Goal: Task Accomplishment & Management: Use online tool/utility

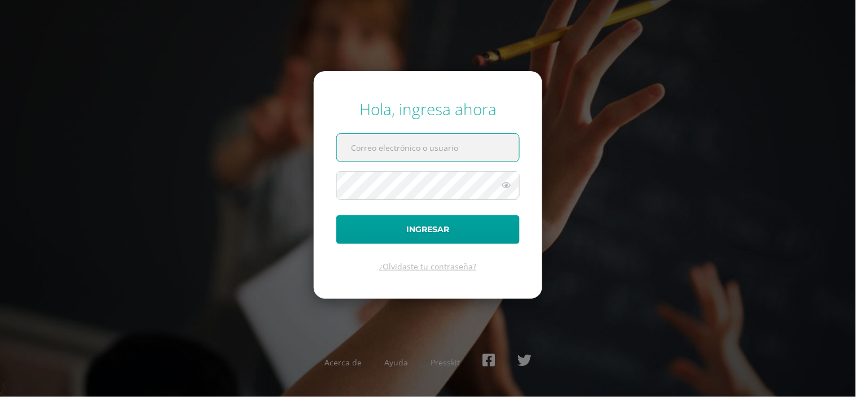
drag, startPoint x: 0, startPoint y: 0, endPoint x: 420, endPoint y: 156, distance: 448.4
click at [420, 156] on input "text" at bounding box center [428, 148] width 182 height 28
type input "[PERSON_NAME][DOMAIN_NAME][EMAIL_ADDRESS][DOMAIN_NAME]"
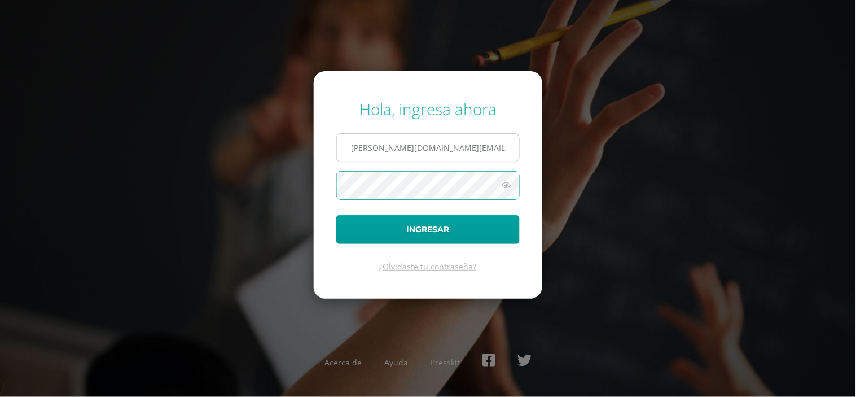
click at [336, 215] on button "Ingresar" at bounding box center [427, 229] width 183 height 29
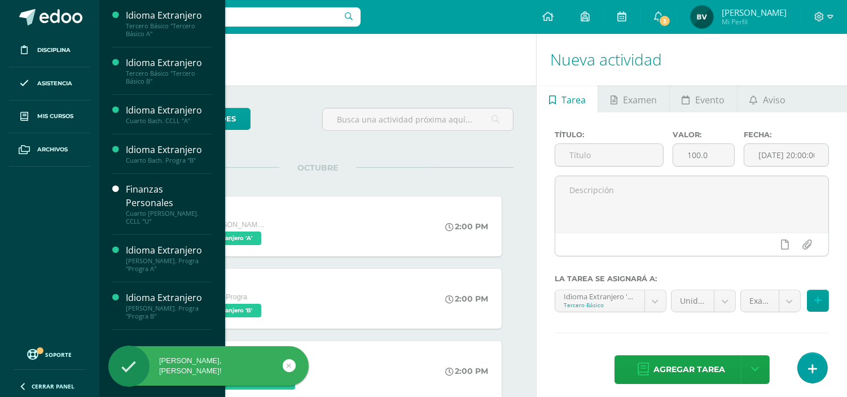
drag, startPoint x: 68, startPoint y: 122, endPoint x: 109, endPoint y: 97, distance: 48.1
click at [68, 122] on link "Mis cursos" at bounding box center [49, 116] width 81 height 33
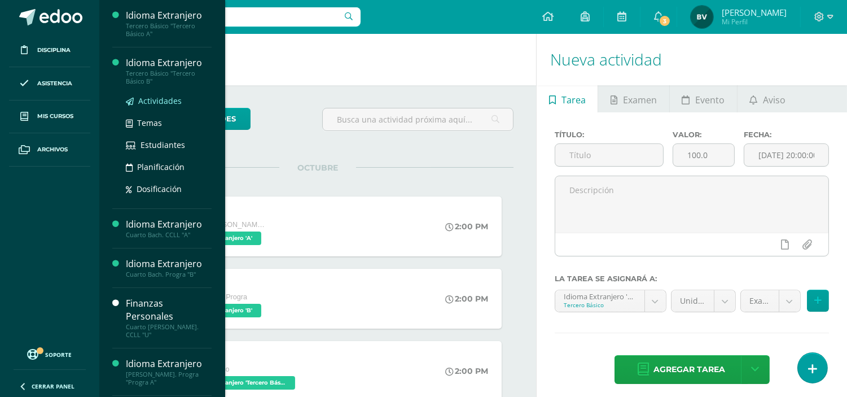
click at [151, 99] on span "Actividades" at bounding box center [159, 100] width 43 height 11
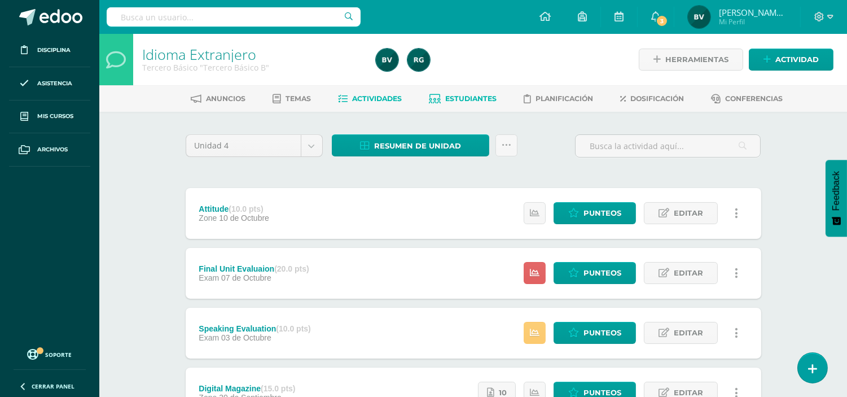
click at [468, 97] on span "Estudiantes" at bounding box center [470, 98] width 51 height 8
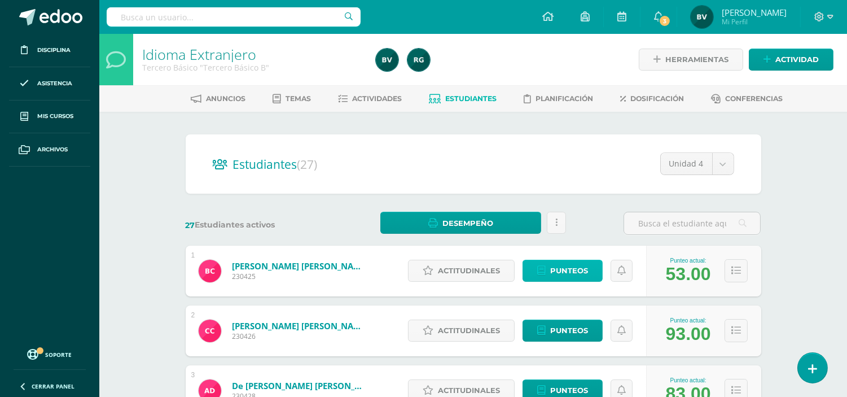
click at [574, 269] on span "Punteos" at bounding box center [569, 270] width 38 height 21
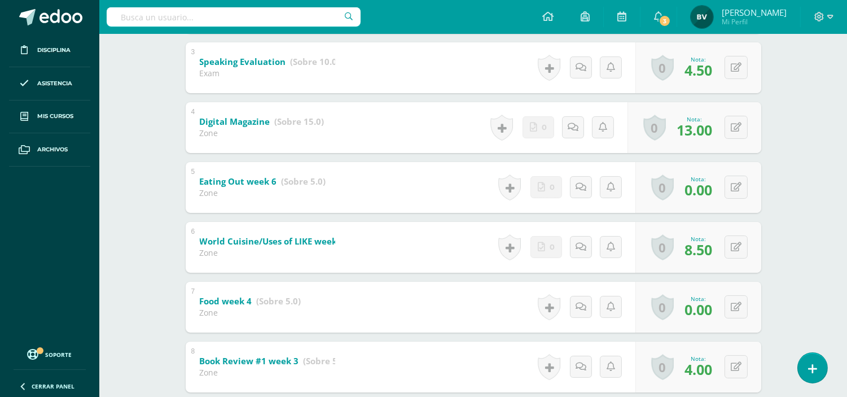
scroll to position [362, 0]
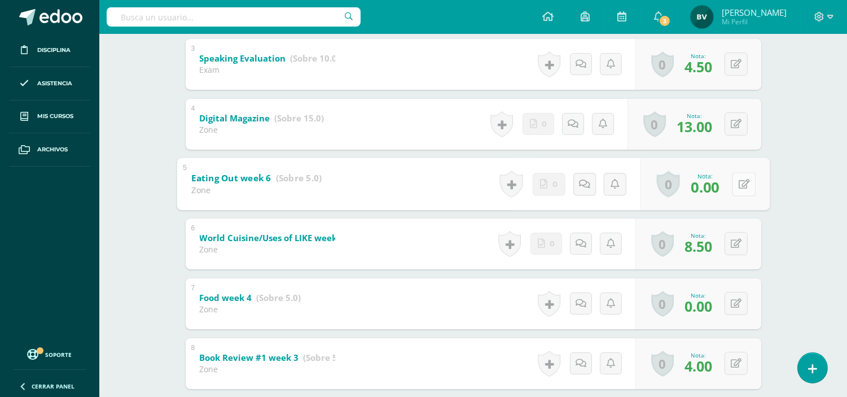
click at [740, 183] on icon at bounding box center [743, 184] width 11 height 10
type input "2.5"
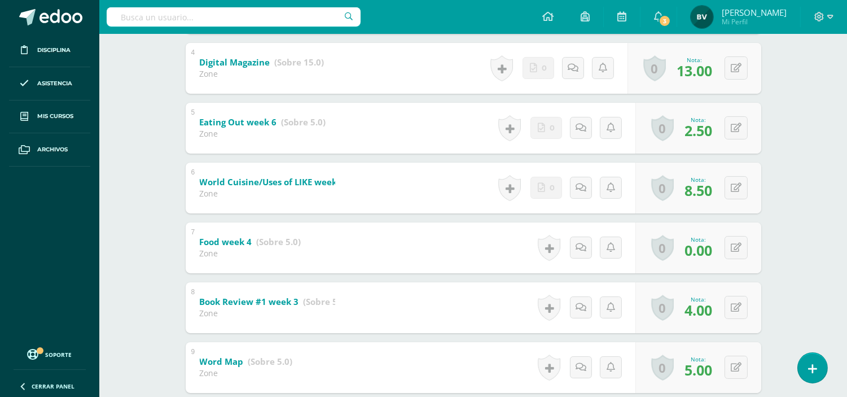
scroll to position [421, 0]
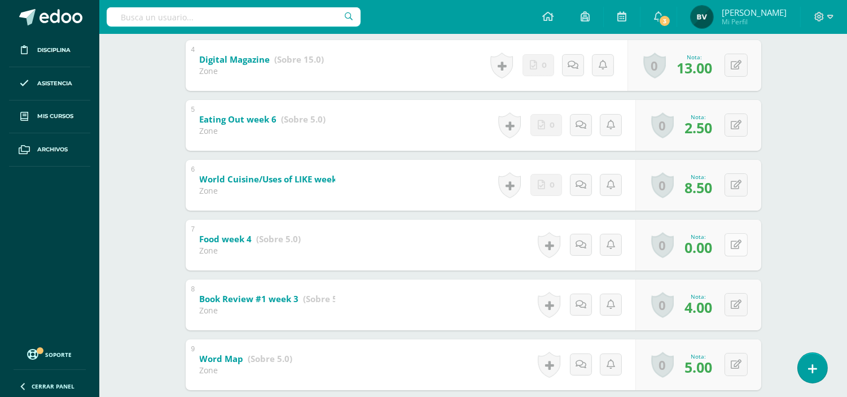
click at [728, 244] on div "0 Logros Logros obtenidos Aún no hay logros agregados Nota: 0.00" at bounding box center [698, 244] width 126 height 51
click at [735, 244] on button at bounding box center [744, 245] width 24 height 24
type input "2.5"
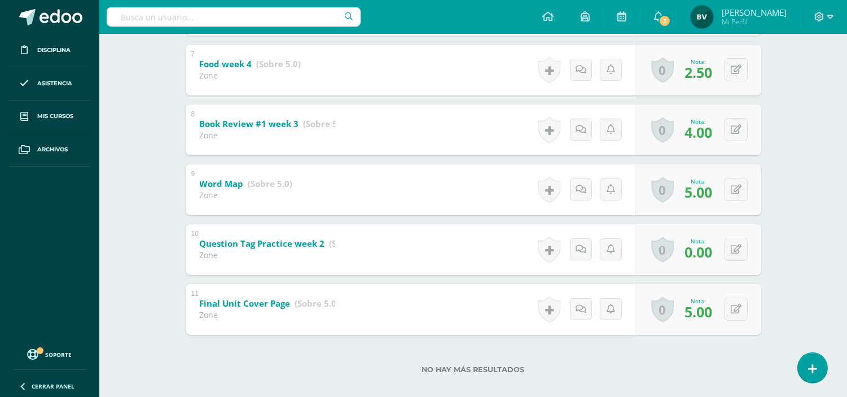
scroll to position [598, 0]
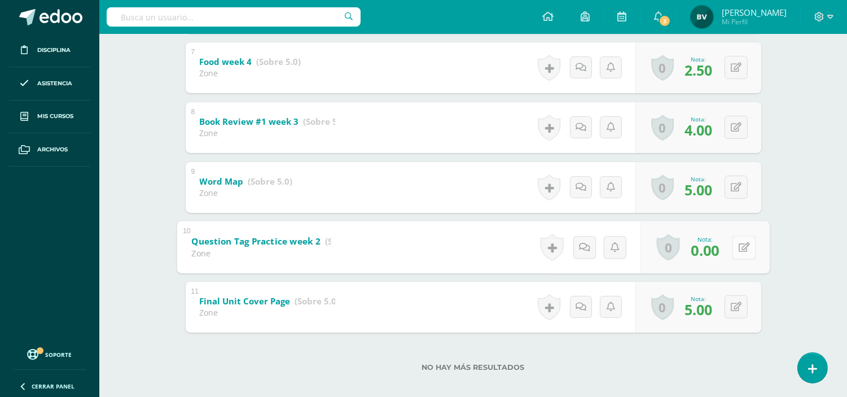
click at [738, 249] on icon at bounding box center [743, 247] width 11 height 10
click at [738, 249] on link at bounding box center [737, 247] width 22 height 22
click at [738, 249] on icon at bounding box center [743, 247] width 11 height 10
type input "5"
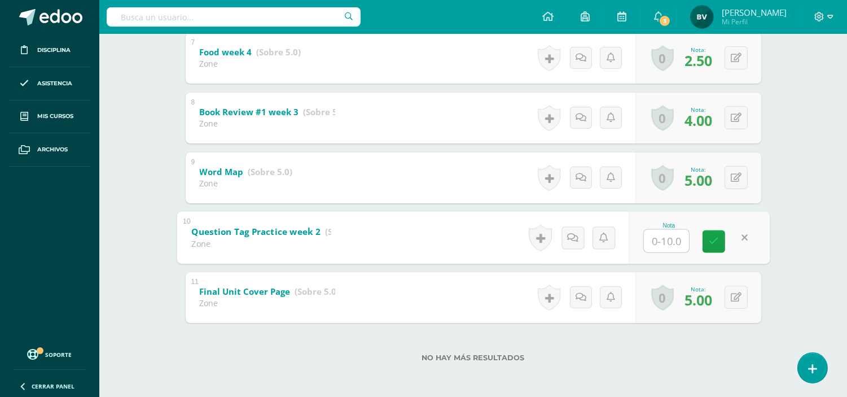
type input "4"
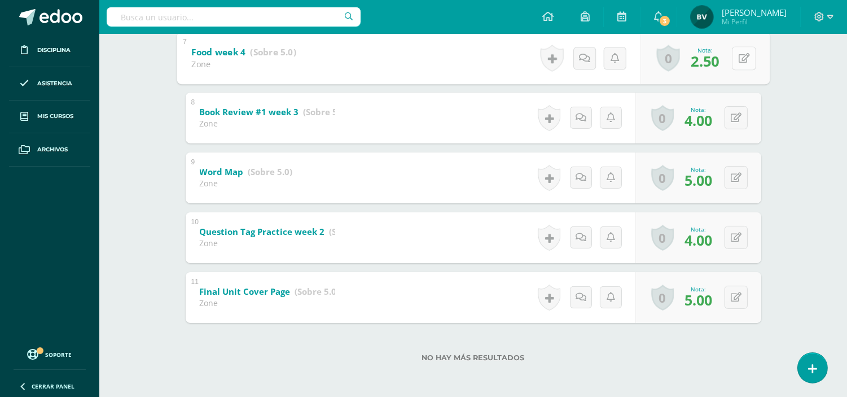
click at [735, 59] on button at bounding box center [744, 58] width 24 height 24
click at [735, 59] on link at bounding box center [737, 58] width 22 height 22
click at [740, 58] on icon at bounding box center [743, 58] width 11 height 10
type input "2"
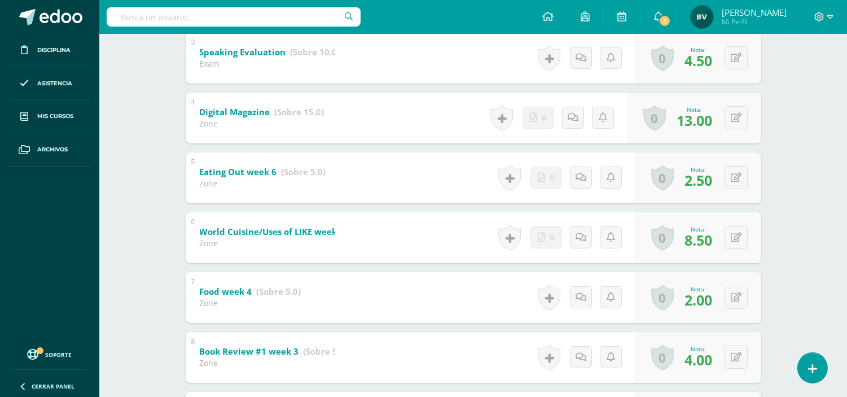
scroll to position [365, 0]
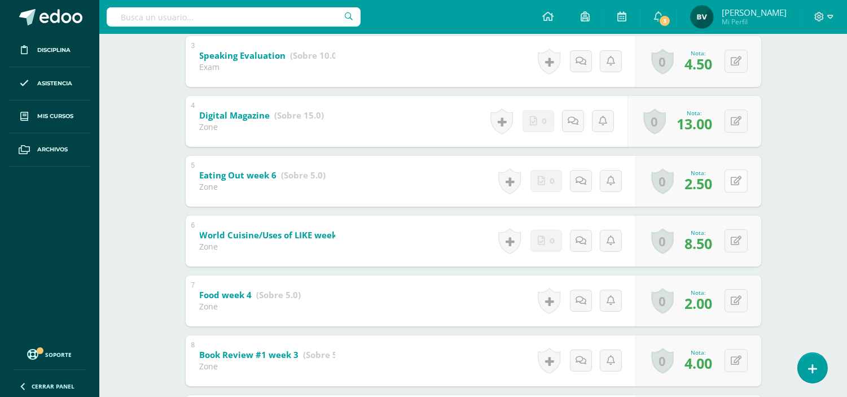
click at [733, 186] on button at bounding box center [735, 180] width 23 height 23
type input "2"
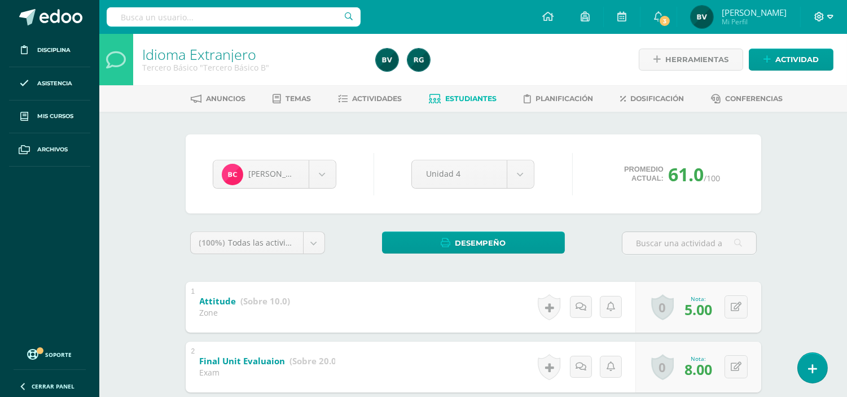
click at [824, 20] on icon at bounding box center [819, 17] width 10 height 10
click at [796, 76] on span "Cerrar sesión" at bounding box center [795, 76] width 51 height 11
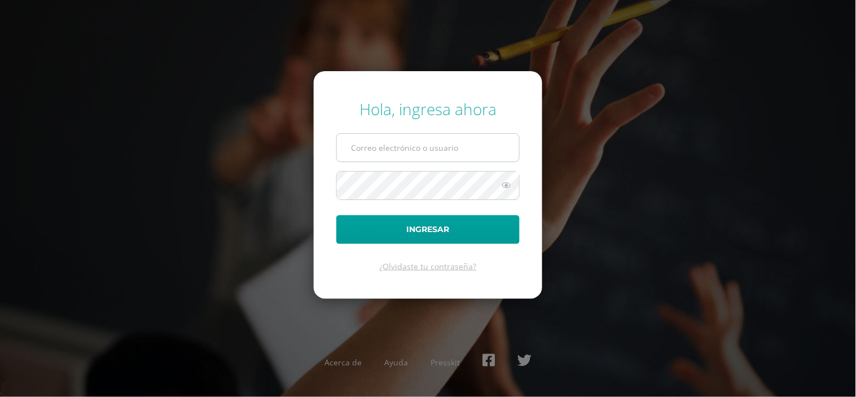
click at [484, 154] on input "text" at bounding box center [428, 148] width 182 height 28
type input "[PERSON_NAME][DOMAIN_NAME][EMAIL_ADDRESS][DOMAIN_NAME]"
click at [336, 215] on button "Ingresar" at bounding box center [427, 229] width 183 height 29
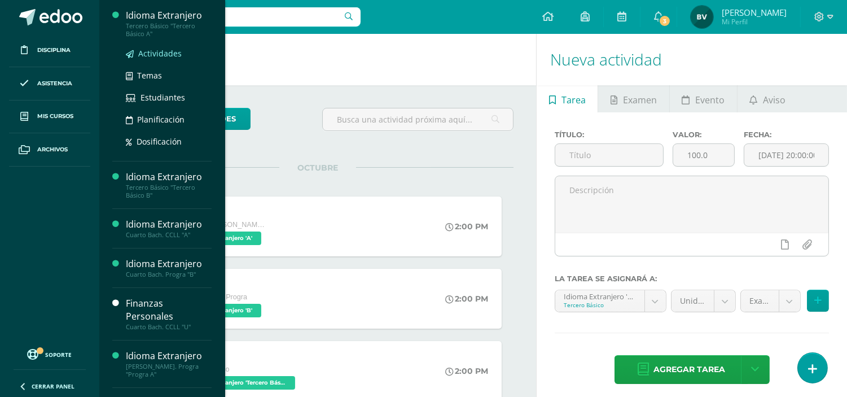
click at [161, 52] on span "Actividades" at bounding box center [159, 53] width 43 height 11
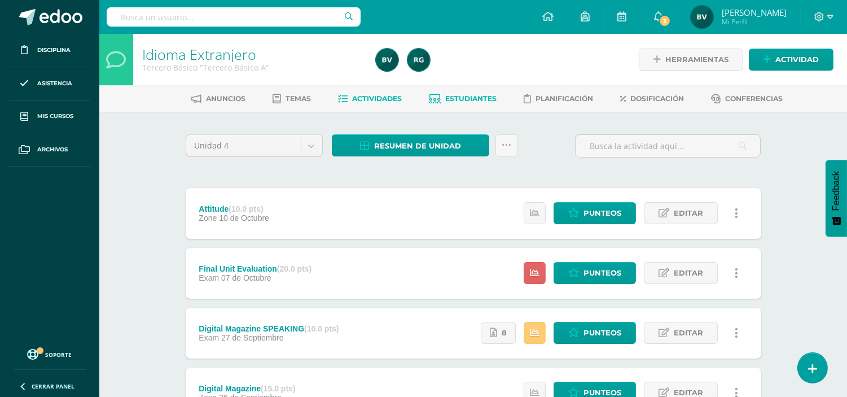
click at [484, 96] on span "Estudiantes" at bounding box center [470, 98] width 51 height 8
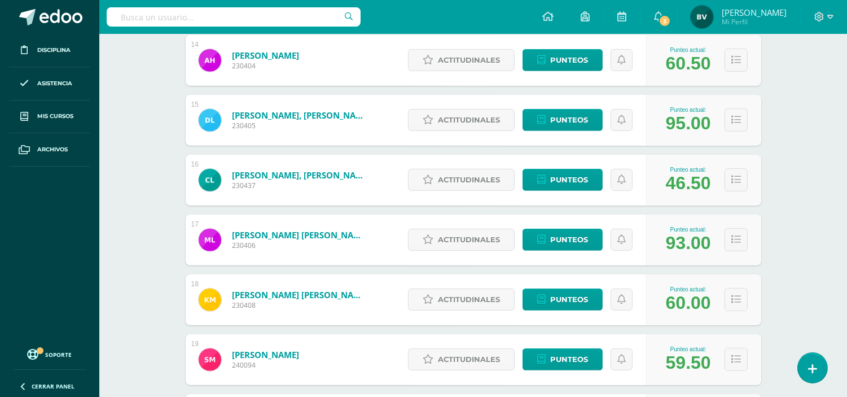
scroll to position [1103, 0]
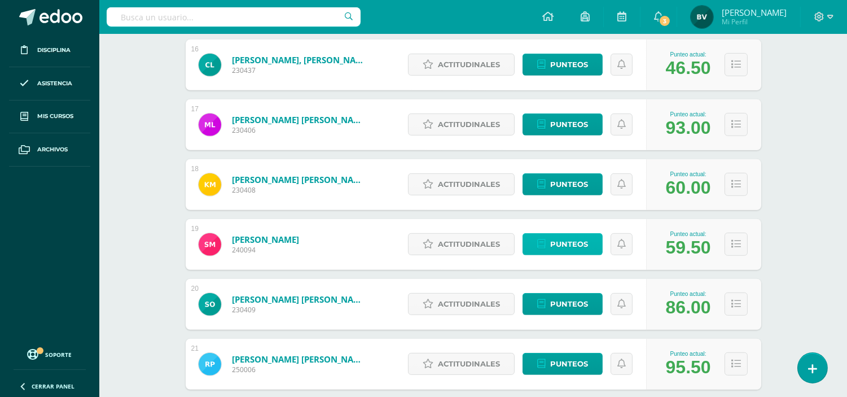
click at [597, 238] on link "Punteos" at bounding box center [562, 244] width 80 height 22
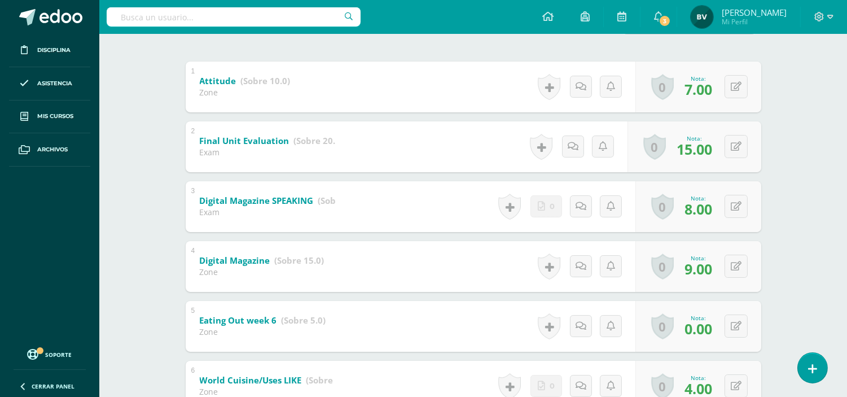
scroll to position [228, 0]
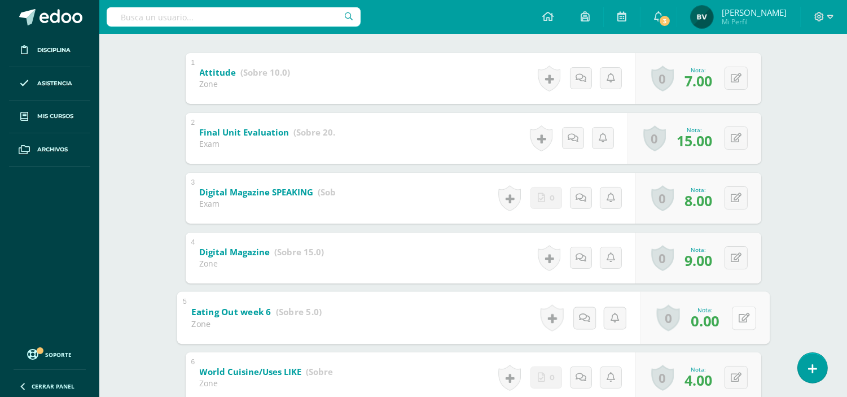
click at [734, 320] on button at bounding box center [744, 318] width 24 height 24
type input "2"
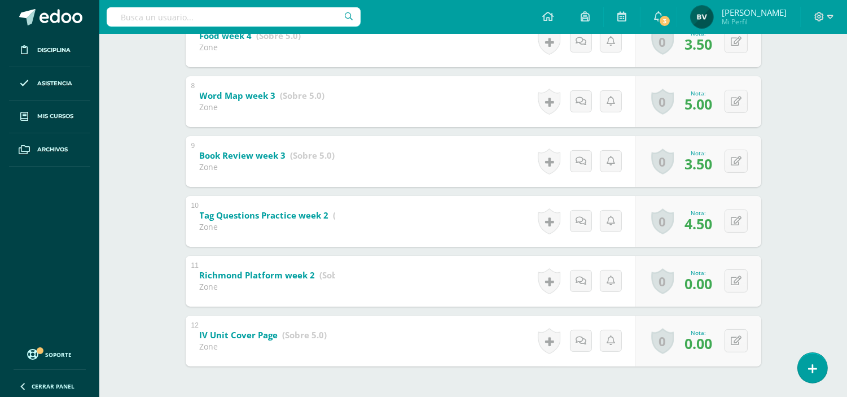
scroll to position [666, 0]
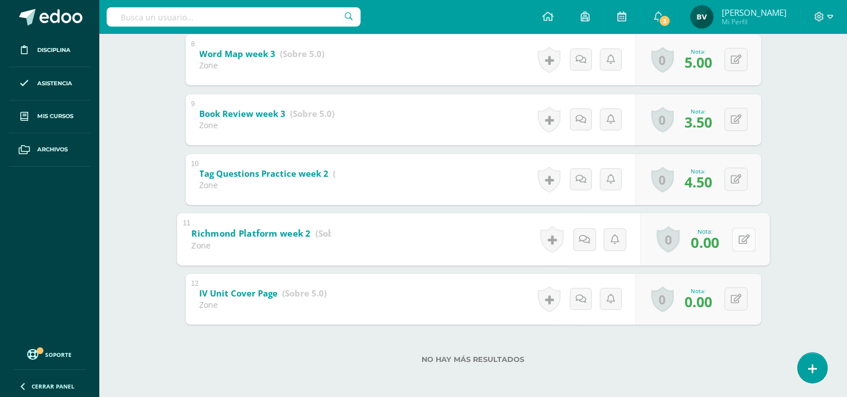
click at [728, 237] on div "0 Logros Logros obtenidos Aún no hay logros agregados Nota: 0.00" at bounding box center [704, 239] width 129 height 52
click at [748, 237] on icon at bounding box center [743, 239] width 11 height 10
type input "¿"
type input "5"
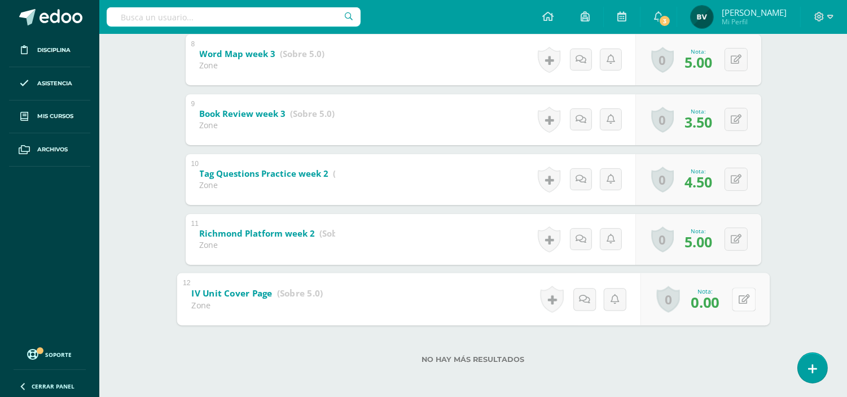
click at [734, 296] on button at bounding box center [744, 299] width 24 height 24
type input "5"
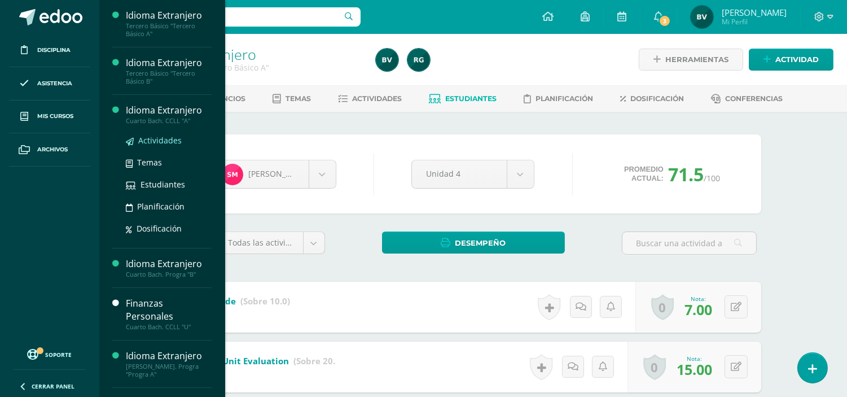
click at [154, 146] on link "Actividades" at bounding box center [169, 140] width 86 height 13
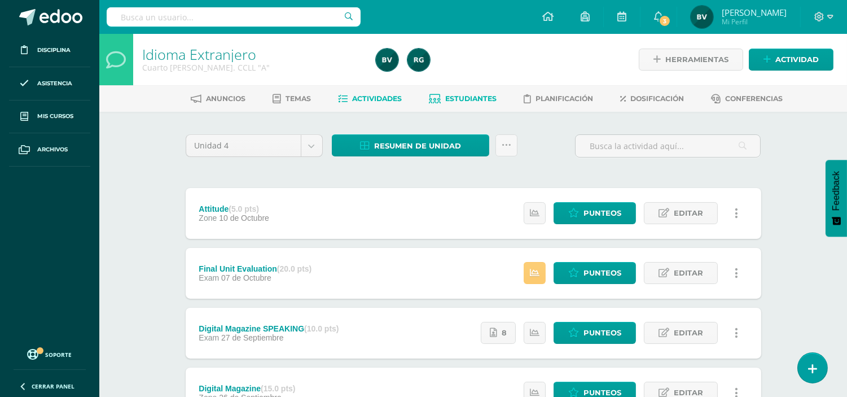
click at [483, 102] on span "Estudiantes" at bounding box center [470, 98] width 51 height 8
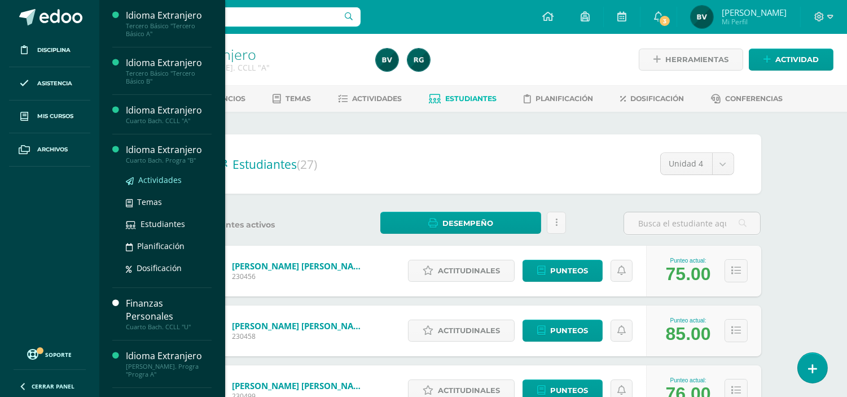
click at [160, 175] on span "Actividades" at bounding box center [159, 179] width 43 height 11
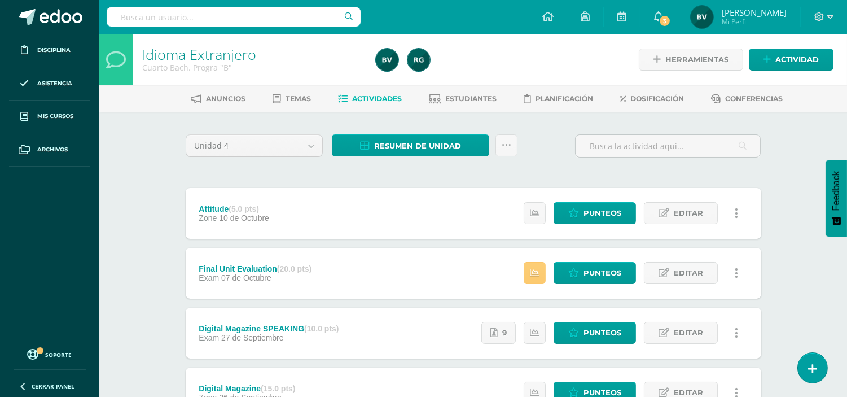
click at [471, 95] on span "Estudiantes" at bounding box center [470, 98] width 51 height 8
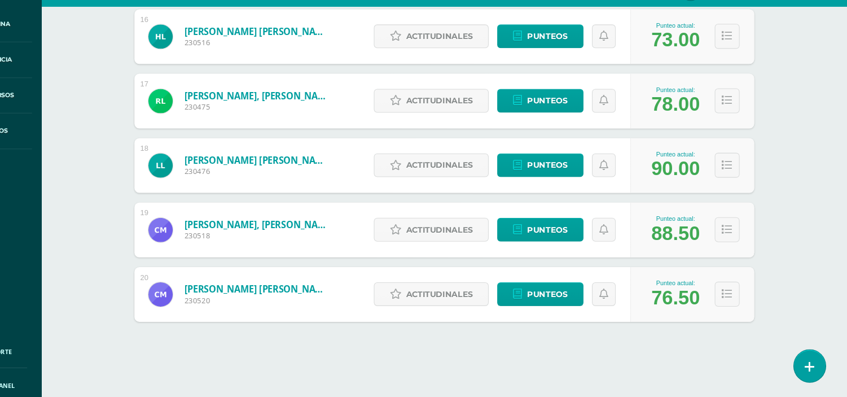
scroll to position [1106, 0]
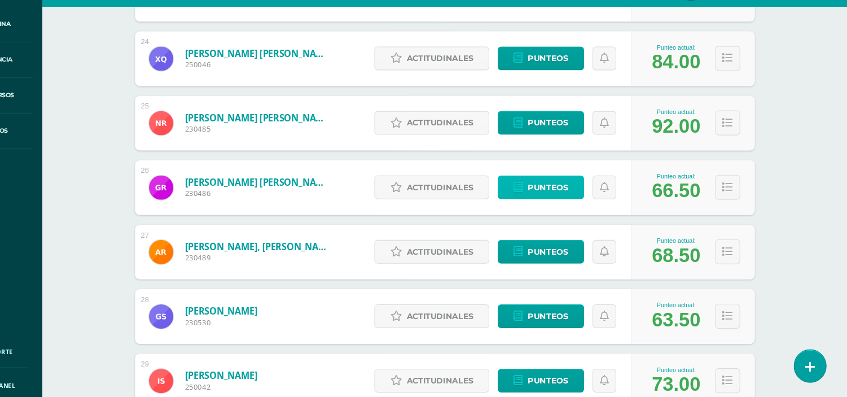
click at [561, 200] on span "Punteos" at bounding box center [569, 201] width 38 height 21
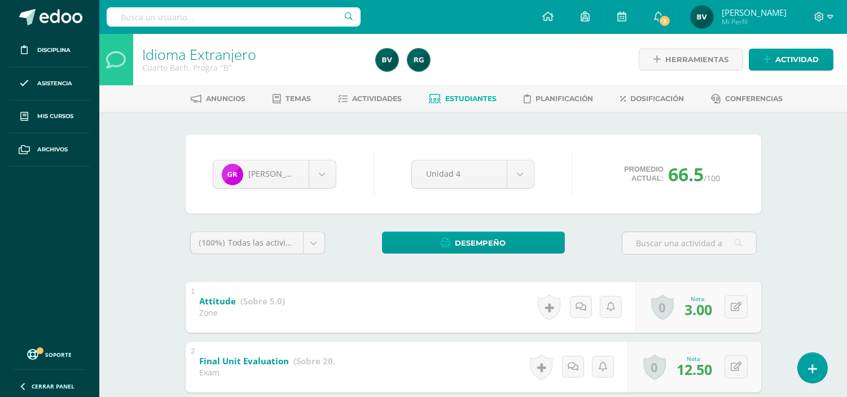
scroll to position [161, 0]
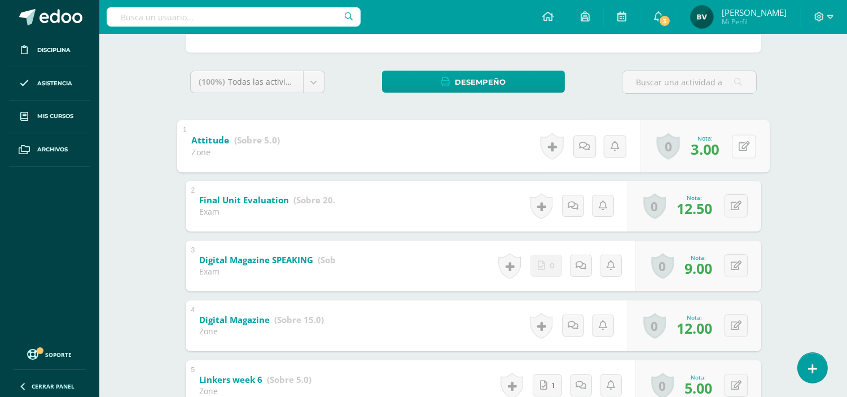
click at [733, 138] on button at bounding box center [744, 146] width 24 height 24
type input "5"
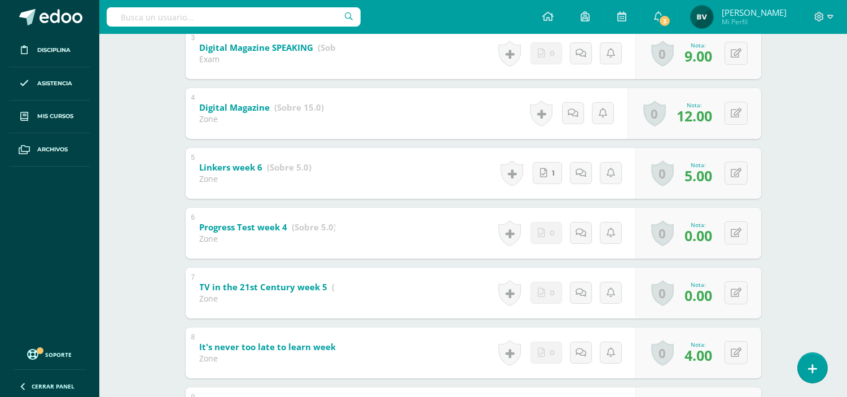
scroll to position [382, 0]
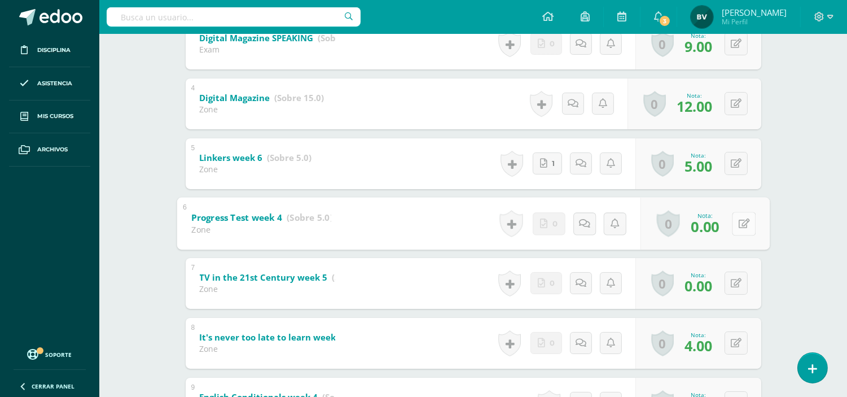
click at [738, 219] on icon at bounding box center [743, 223] width 11 height 10
type input "2.5"
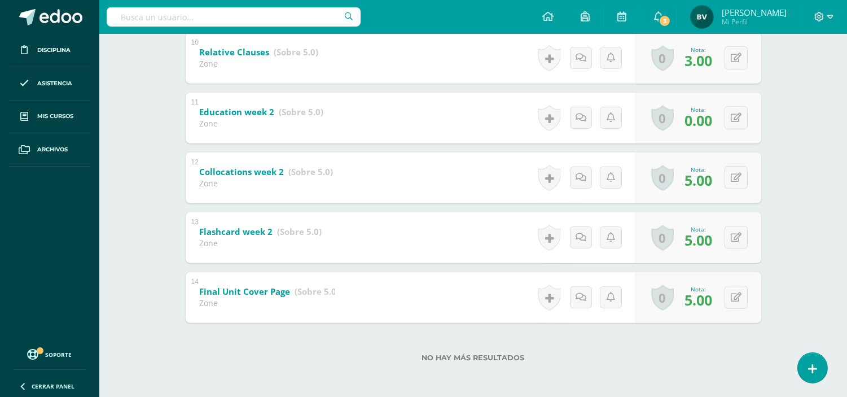
scroll to position [0, 0]
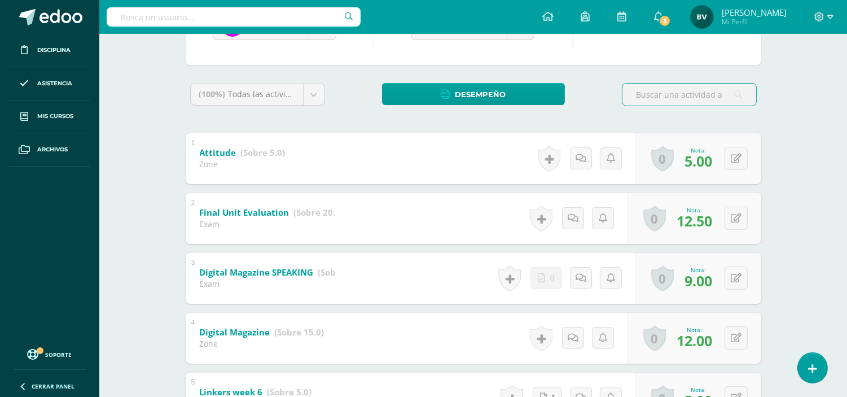
scroll to position [167, 0]
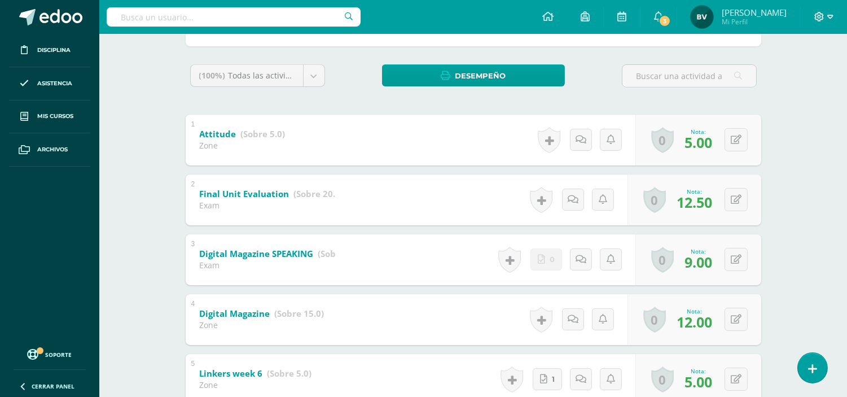
click at [827, 17] on icon at bounding box center [830, 17] width 6 height 10
click at [799, 76] on span "Cerrar sesión" at bounding box center [795, 77] width 51 height 11
